Goal: Transaction & Acquisition: Purchase product/service

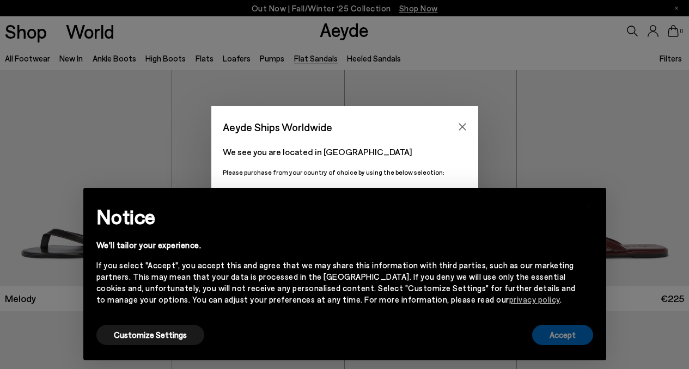
click at [579, 337] on button "Accept" at bounding box center [562, 335] width 61 height 20
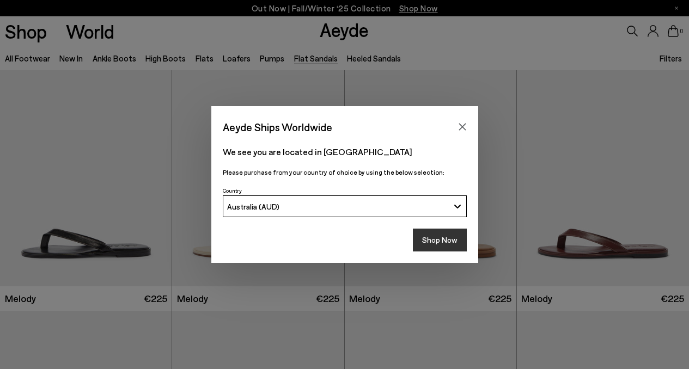
click at [440, 234] on button "Shop Now" at bounding box center [440, 240] width 54 height 23
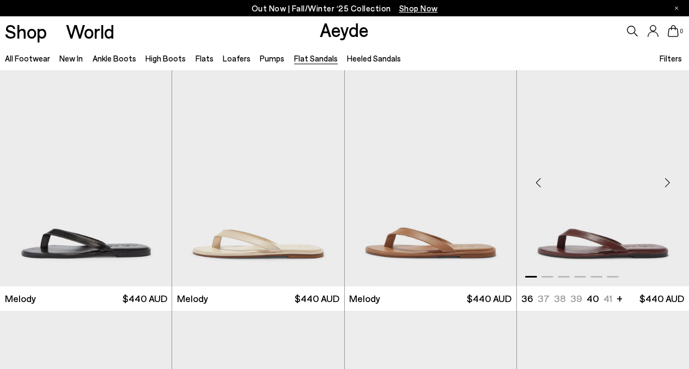
click at [670, 183] on div "Next slide" at bounding box center [667, 183] width 33 height 33
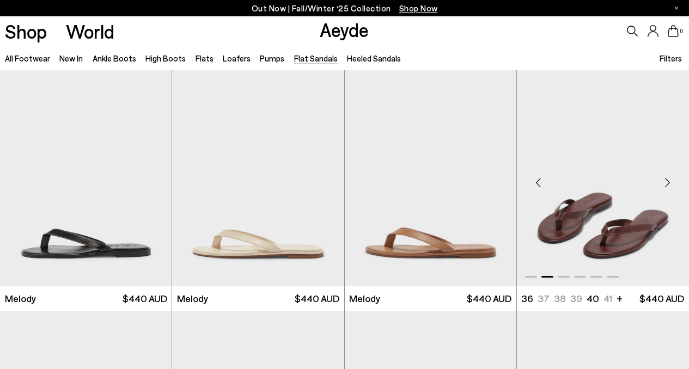
click at [669, 181] on div "Next slide" at bounding box center [667, 183] width 33 height 33
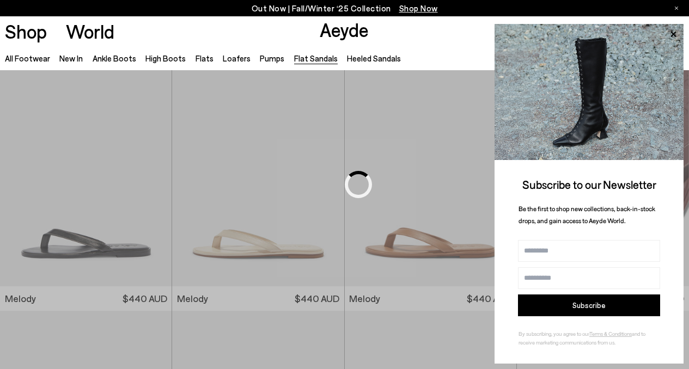
scroll to position [460, 0]
